Goal: Transaction & Acquisition: Purchase product/service

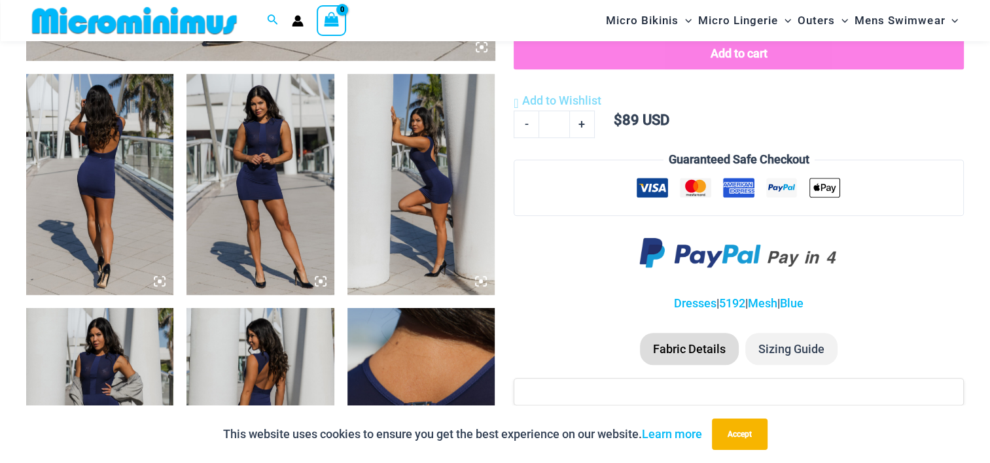
scroll to position [757, 0]
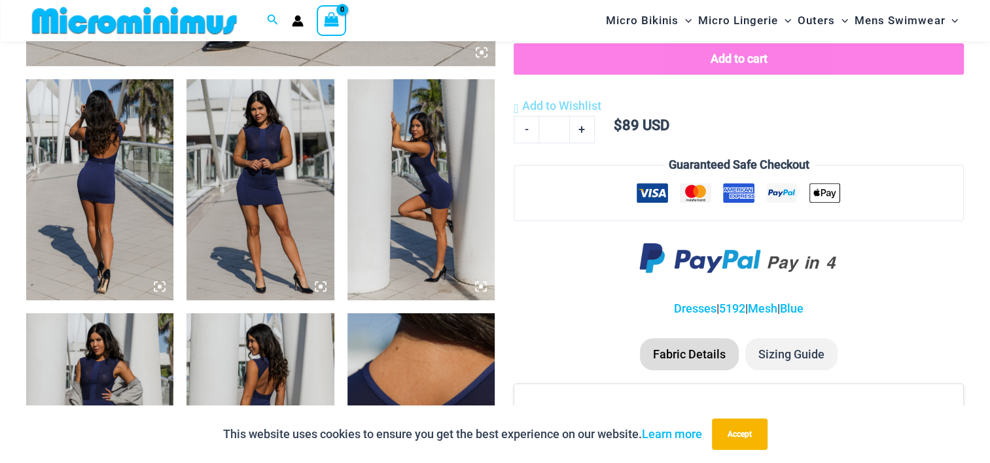
click at [68, 238] on img at bounding box center [99, 189] width 147 height 221
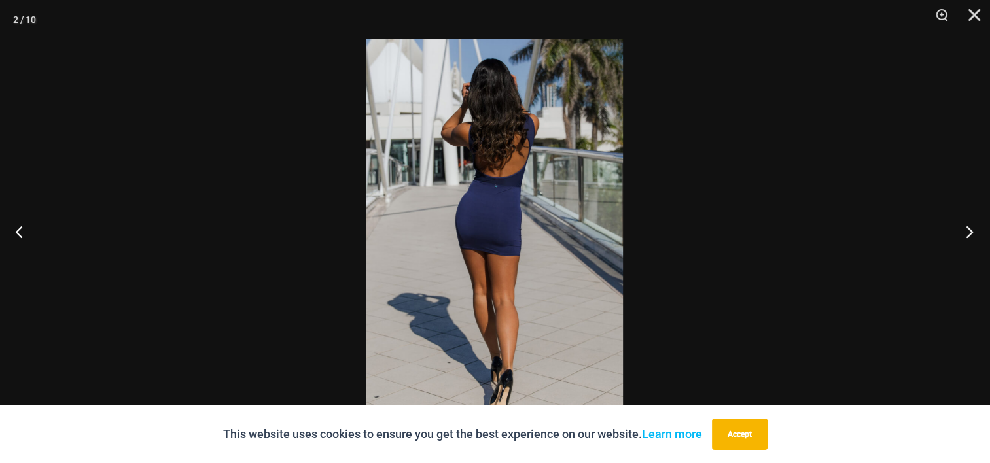
click at [965, 226] on button "Next" at bounding box center [965, 231] width 49 height 65
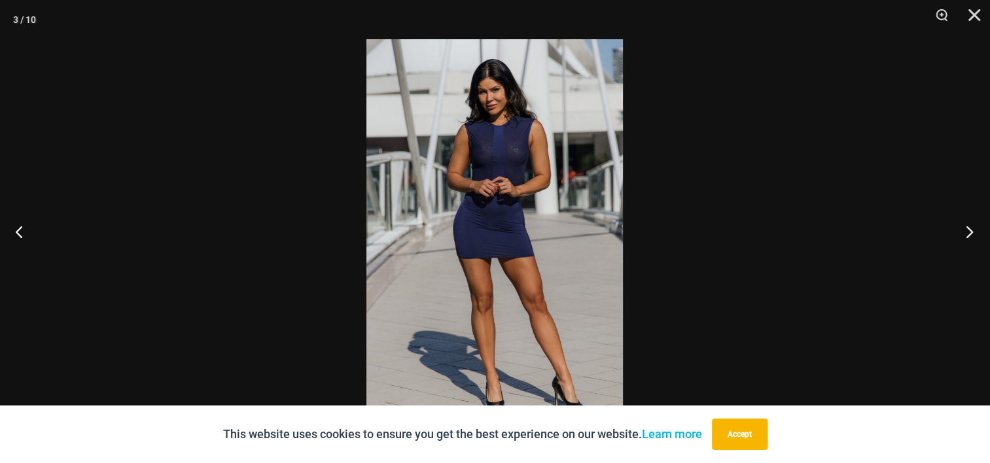
click at [965, 226] on button "Next" at bounding box center [965, 231] width 49 height 65
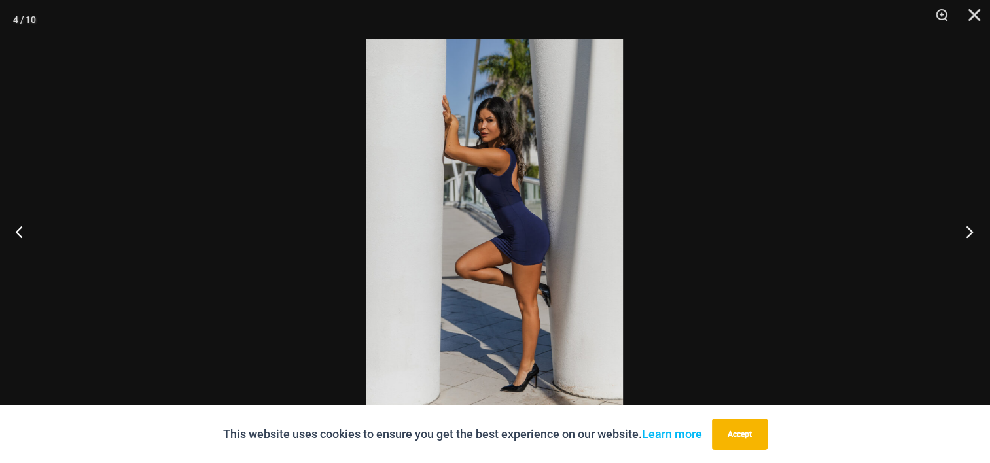
click at [965, 226] on button "Next" at bounding box center [965, 231] width 49 height 65
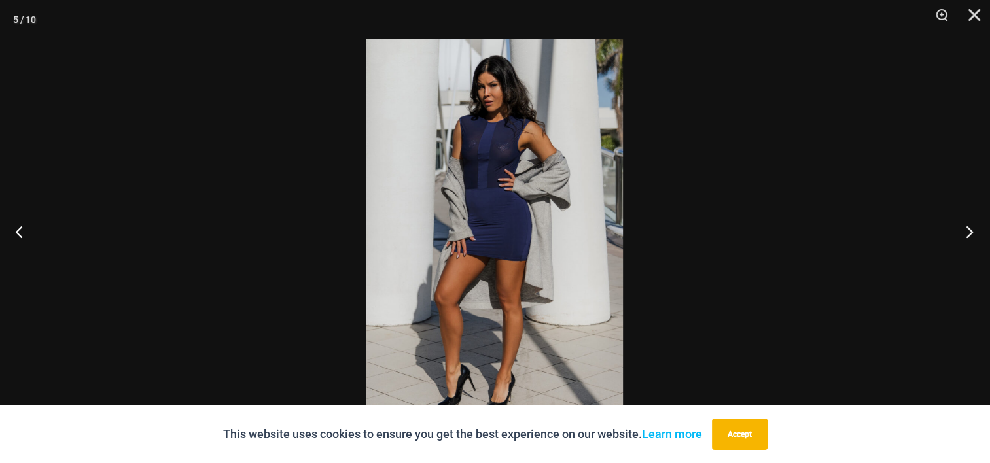
click at [965, 226] on button "Next" at bounding box center [965, 231] width 49 height 65
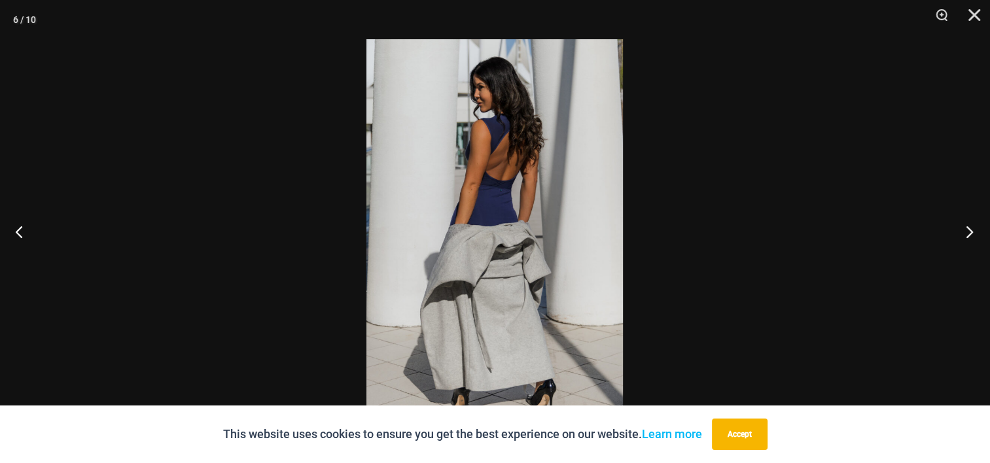
click at [965, 226] on button "Next" at bounding box center [965, 231] width 49 height 65
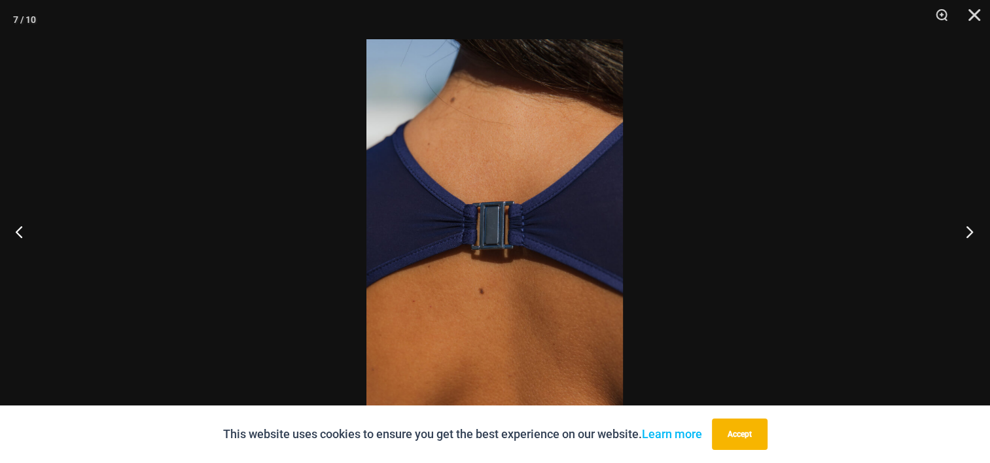
click at [965, 226] on button "Next" at bounding box center [965, 231] width 49 height 65
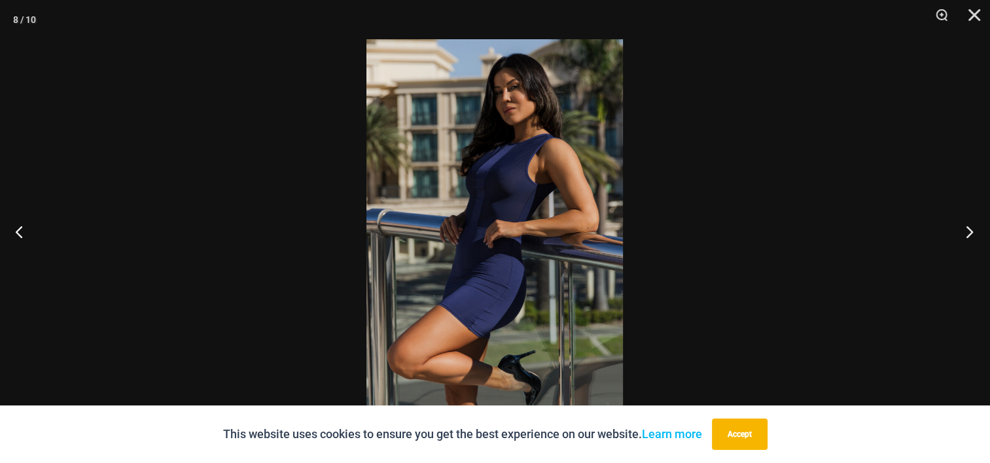
click at [965, 226] on button "Next" at bounding box center [965, 231] width 49 height 65
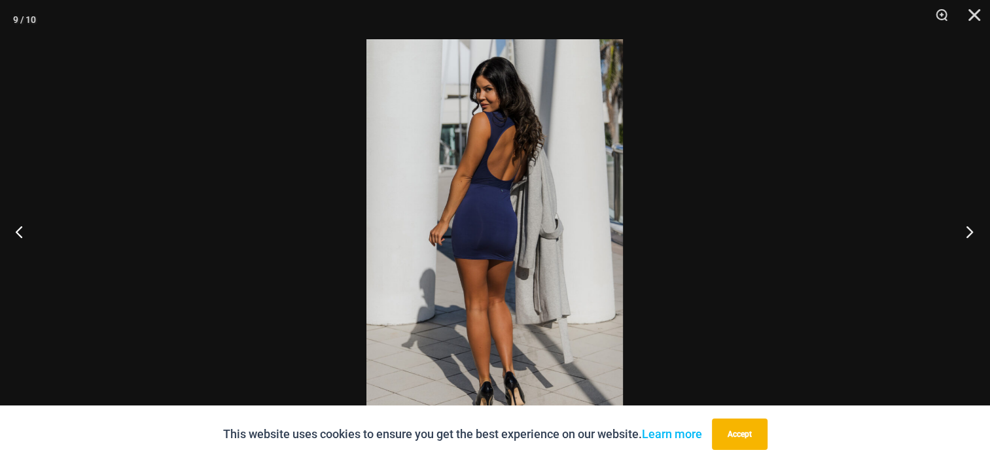
click at [965, 226] on button "Next" at bounding box center [965, 231] width 49 height 65
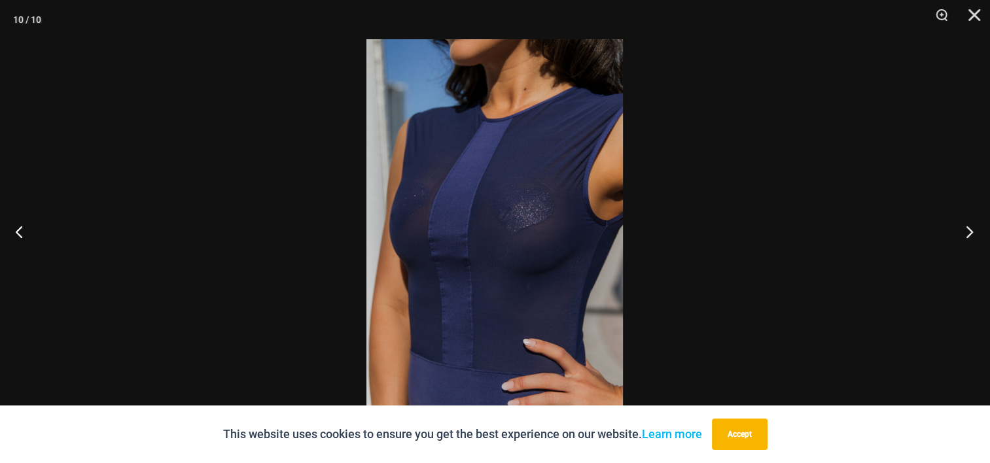
click at [965, 226] on button "Next" at bounding box center [965, 231] width 49 height 65
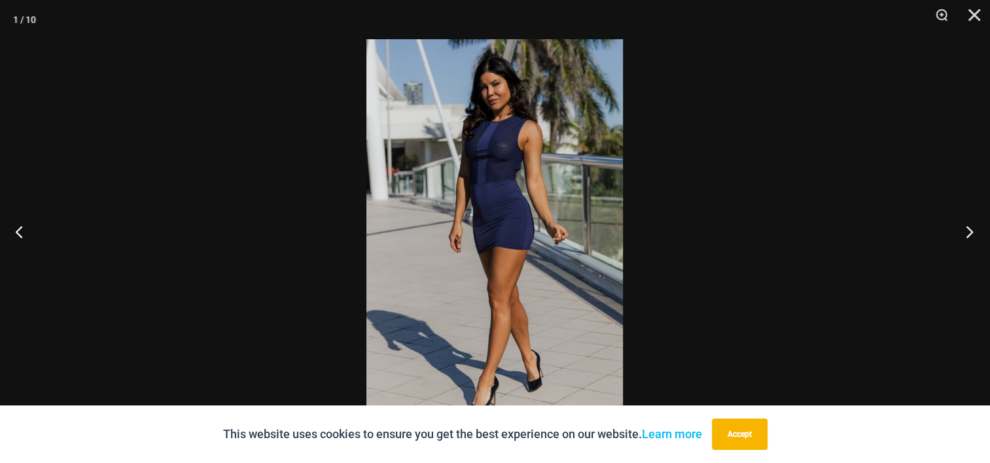
click at [965, 226] on button "Next" at bounding box center [965, 231] width 49 height 65
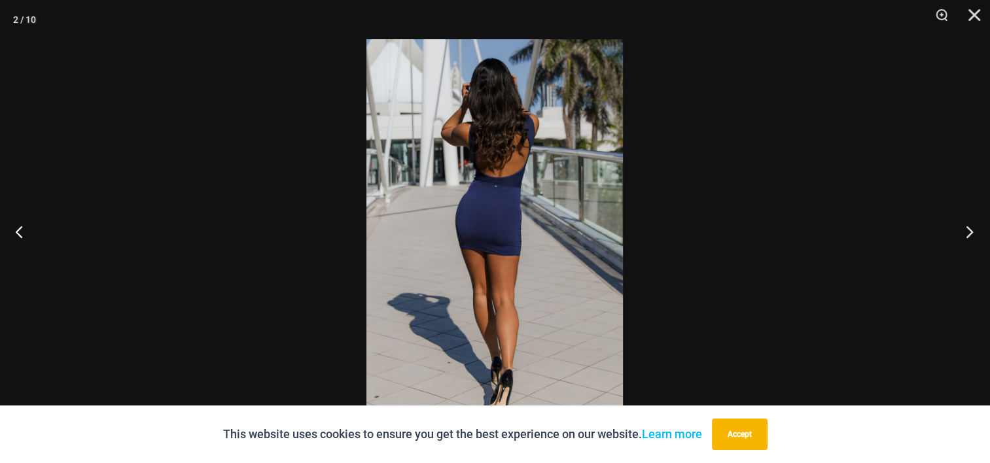
click at [965, 226] on button "Next" at bounding box center [965, 231] width 49 height 65
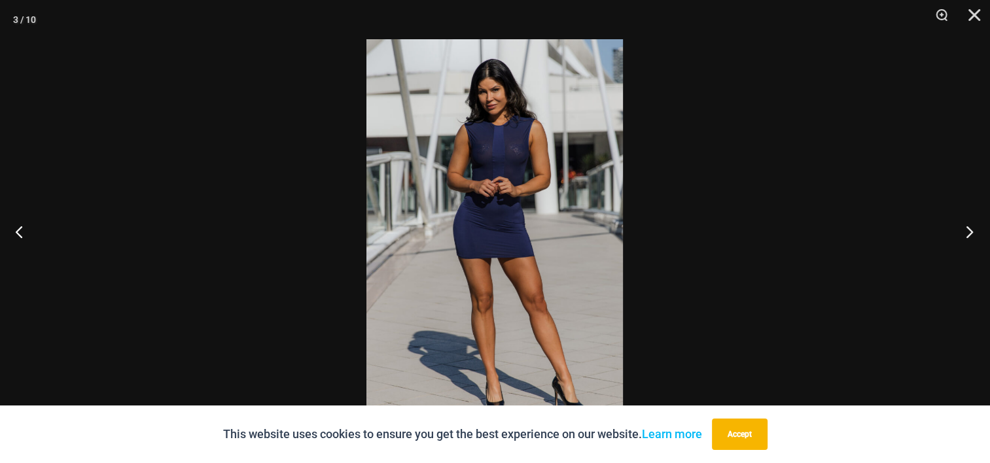
click at [965, 226] on button "Next" at bounding box center [965, 231] width 49 height 65
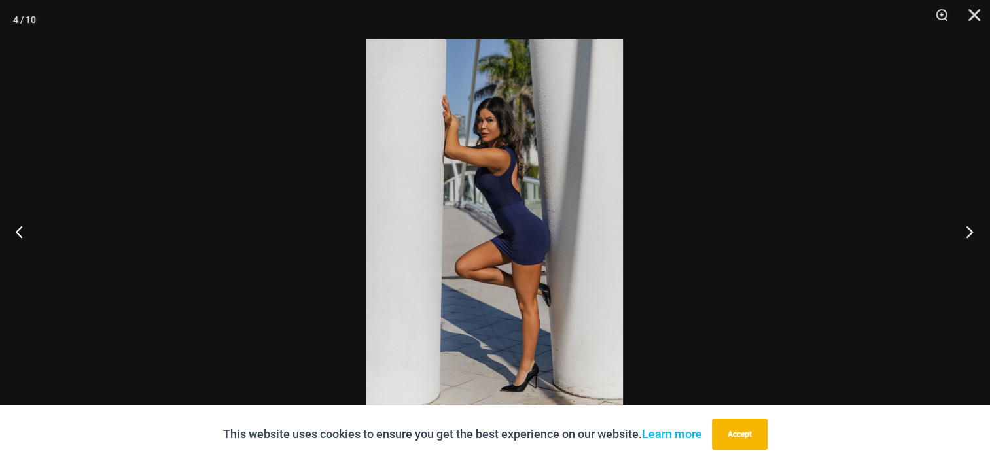
click at [965, 226] on button "Next" at bounding box center [965, 231] width 49 height 65
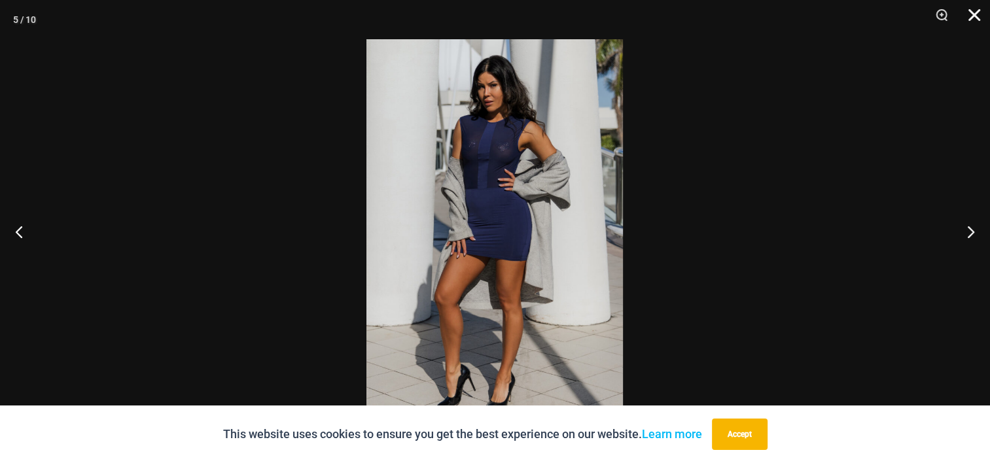
click at [971, 18] on button "Close" at bounding box center [970, 19] width 33 height 39
